Goal: Task Accomplishment & Management: Complete application form

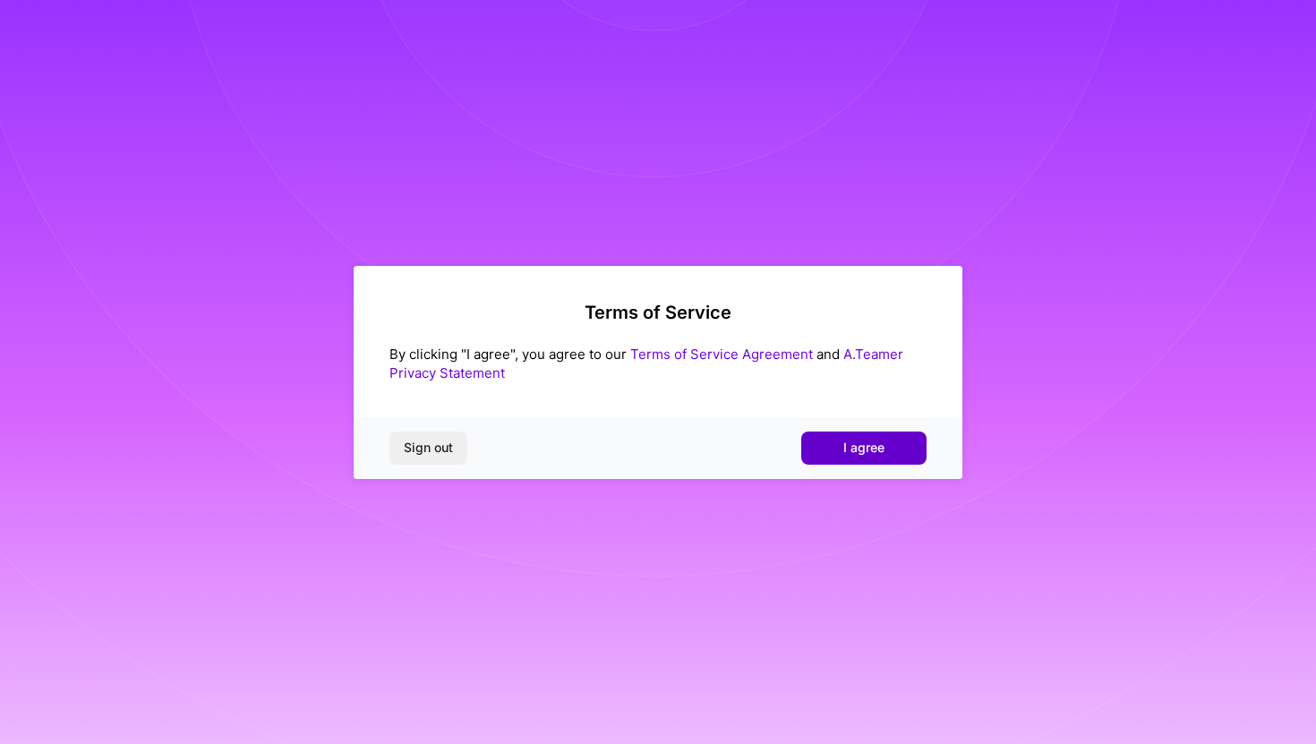
click at [875, 453] on span "I agree" at bounding box center [864, 448] width 41 height 18
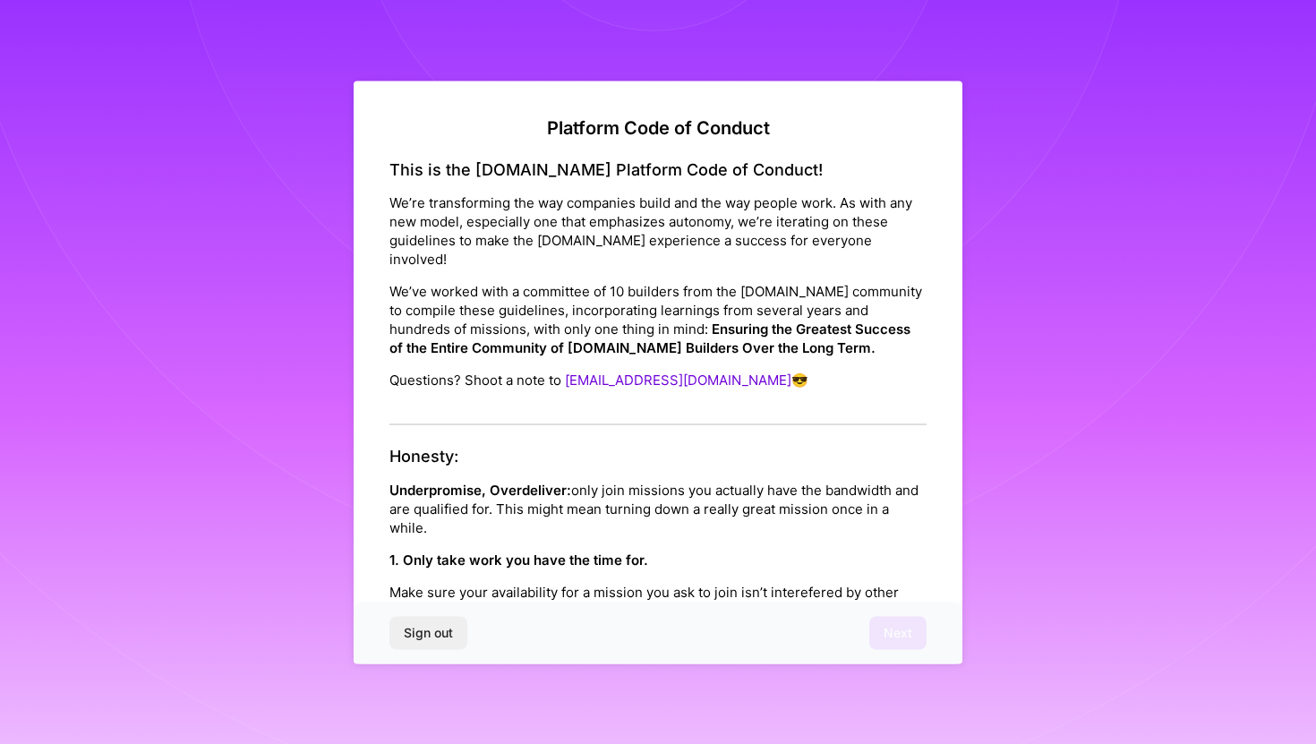
click at [894, 620] on div "Sign out Next" at bounding box center [658, 633] width 609 height 61
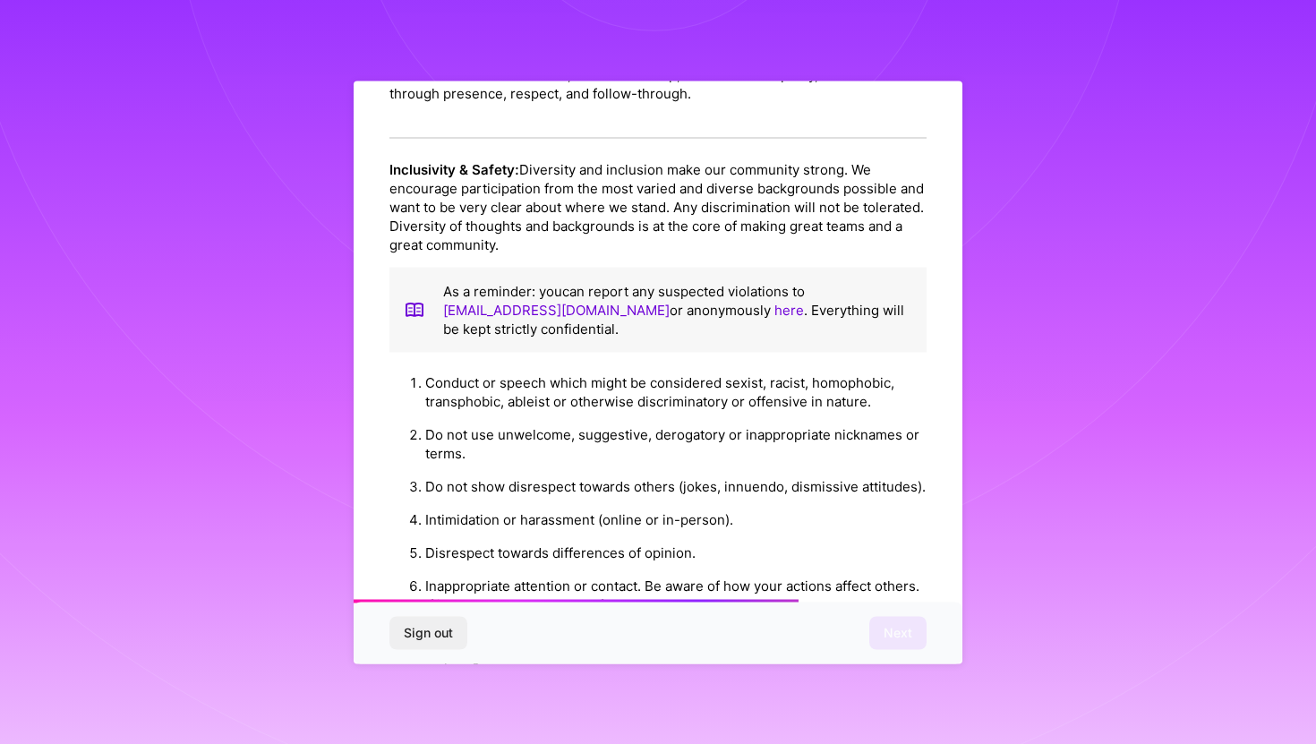
scroll to position [1880, 0]
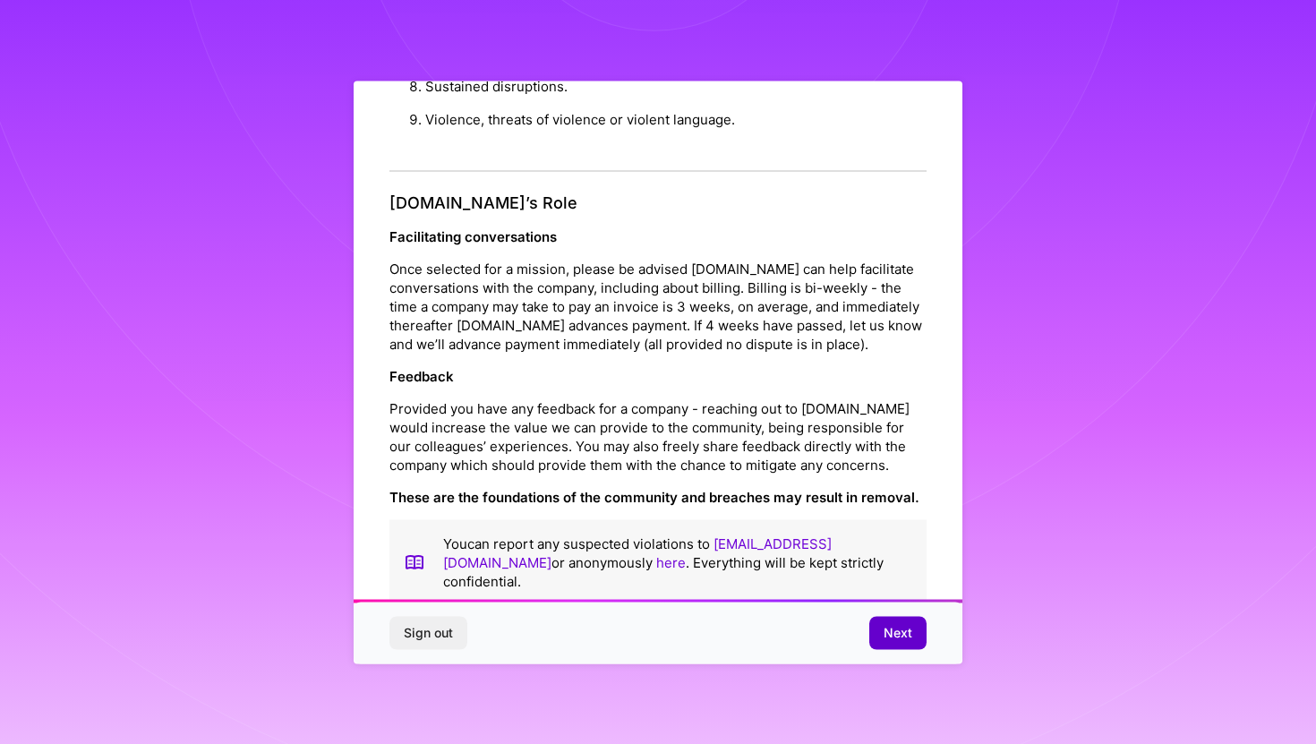
click at [895, 630] on span "Next" at bounding box center [898, 633] width 29 height 18
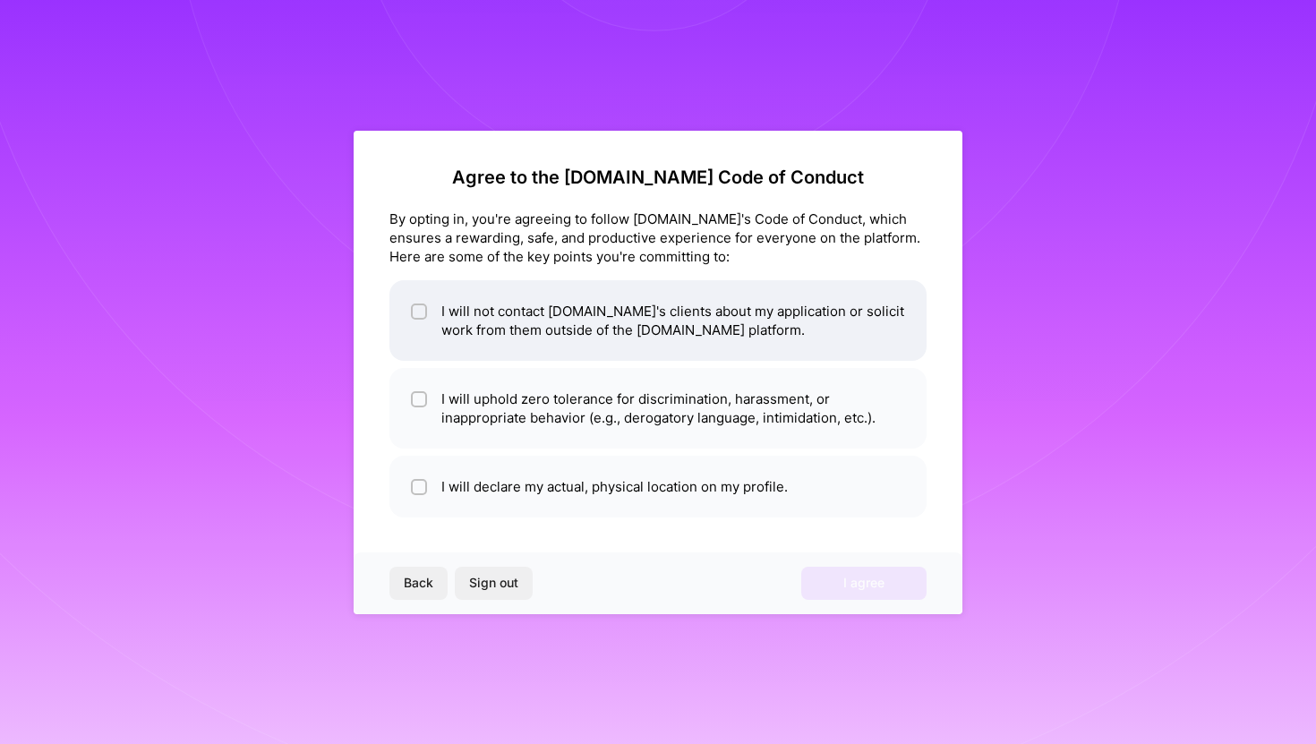
click at [762, 330] on li "I will not contact [DOMAIN_NAME]'s clients about my application or solicit work…" at bounding box center [658, 320] width 537 height 81
checkbox input "true"
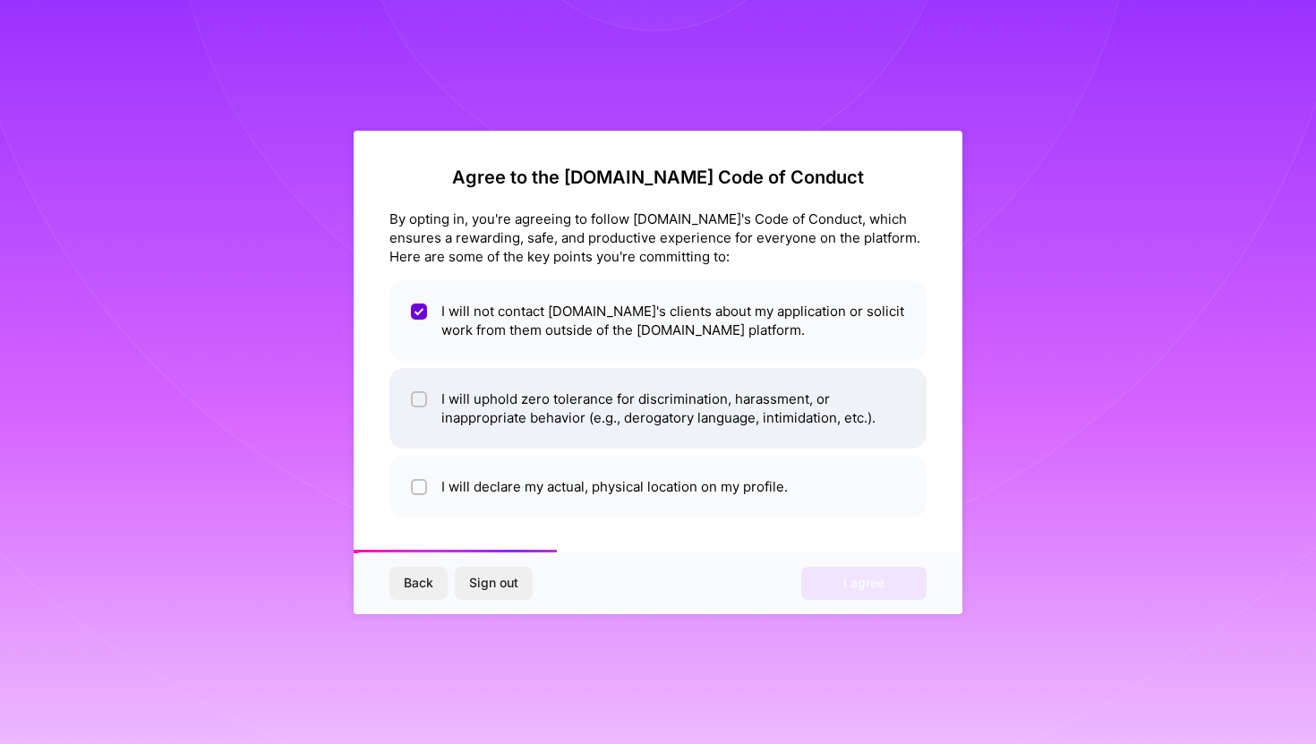
click at [779, 428] on li "I will uphold zero tolerance for discrimination, harassment, or inappropriate b…" at bounding box center [658, 408] width 537 height 81
checkbox input "true"
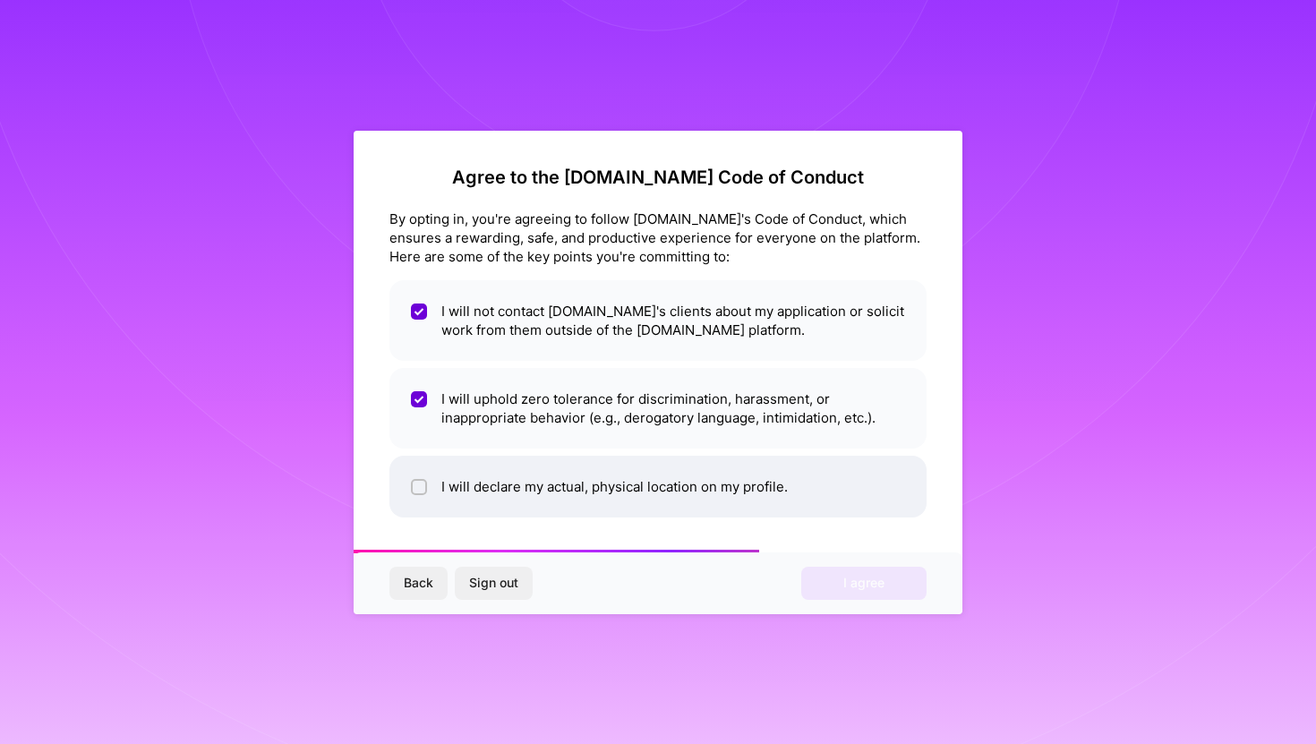
click at [792, 485] on li "I will declare my actual, physical location on my profile." at bounding box center [658, 487] width 537 height 62
checkbox input "true"
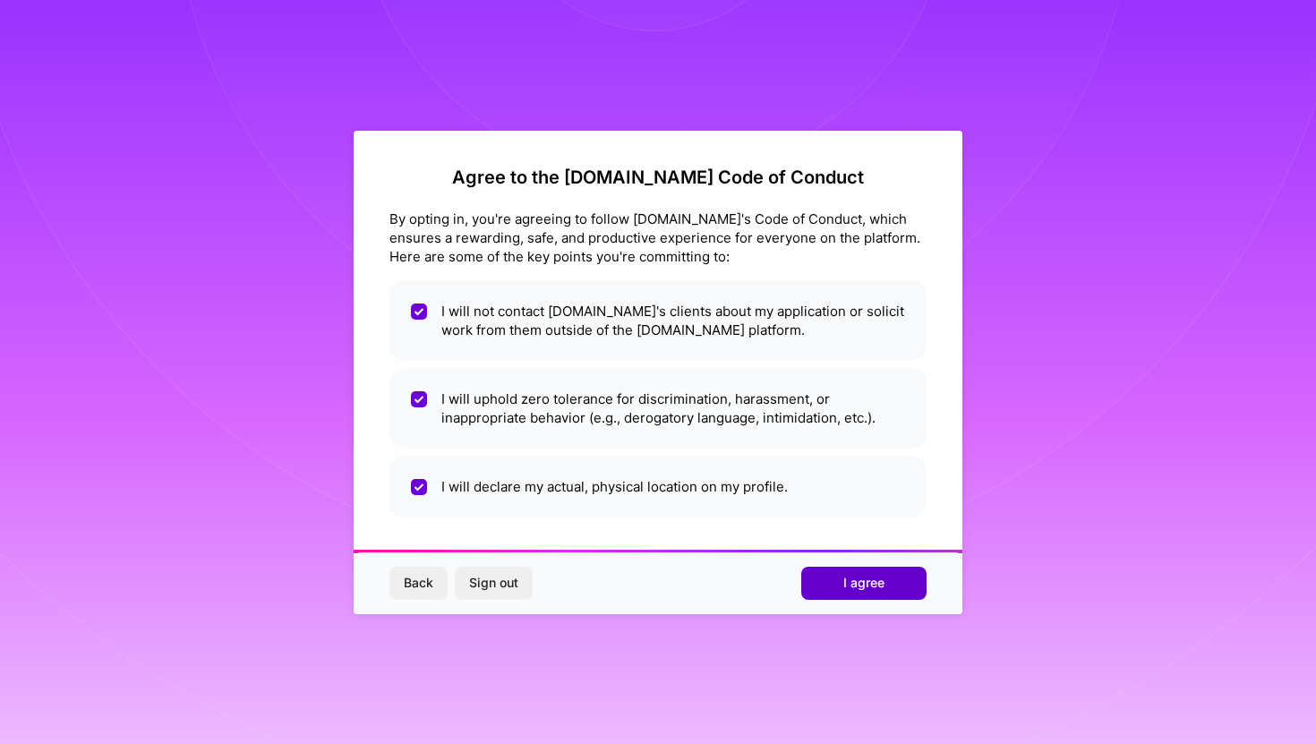
click at [825, 571] on button "I agree" at bounding box center [863, 583] width 125 height 32
